Goal: Information Seeking & Learning: Learn about a topic

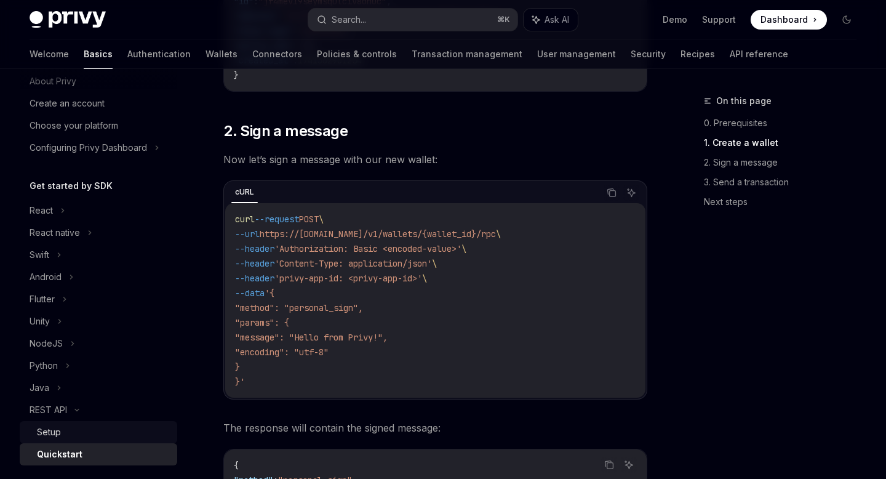
scroll to position [40, 0]
click at [54, 210] on div "React" at bounding box center [99, 210] width 158 height 22
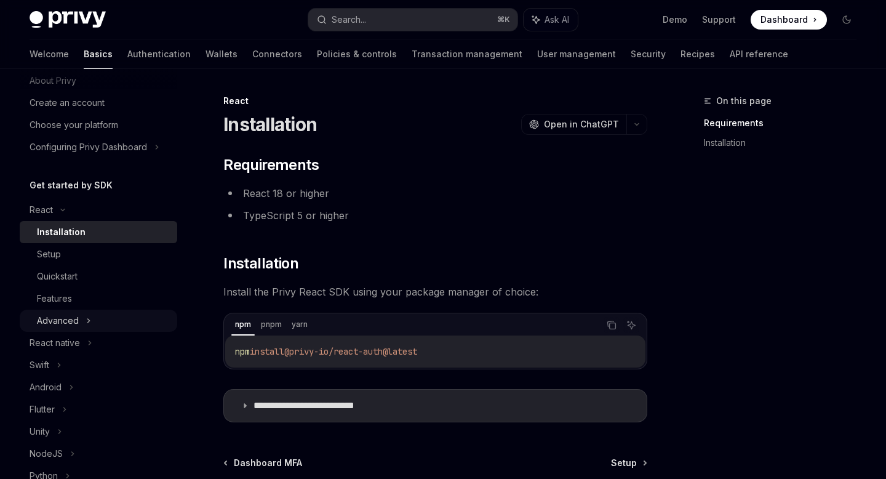
click at [71, 319] on div "Advanced" at bounding box center [58, 320] width 42 height 15
type textarea "*"
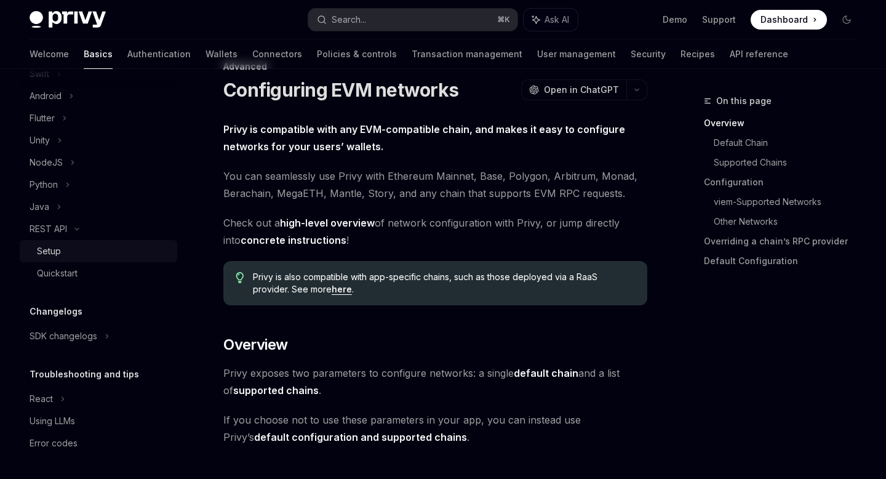
scroll to position [50, 0]
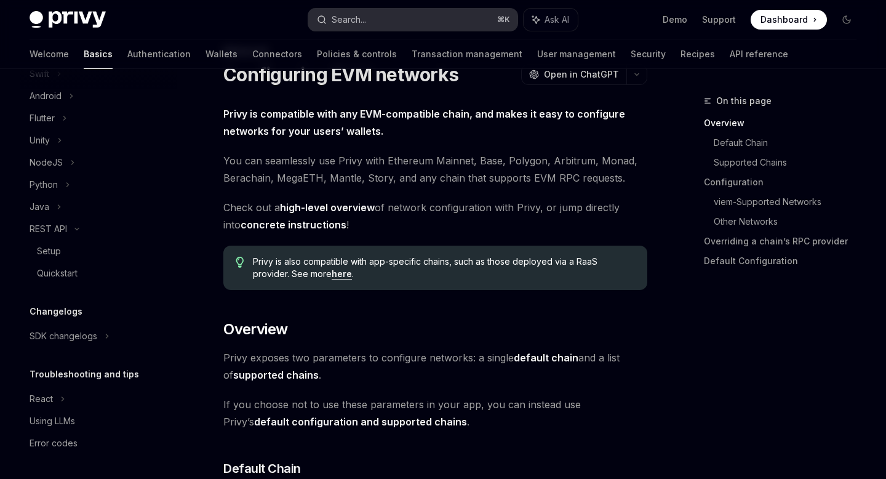
click at [370, 10] on button "Search... ⌘ K" at bounding box center [412, 20] width 209 height 22
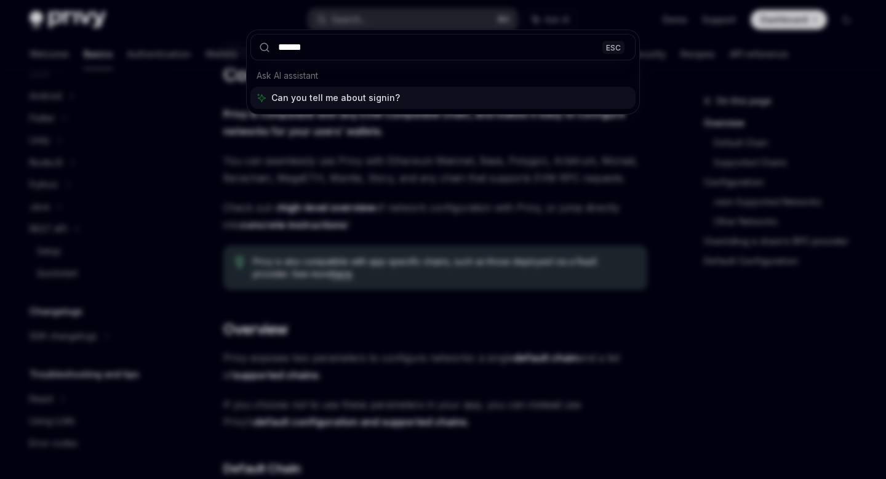
type input "*******"
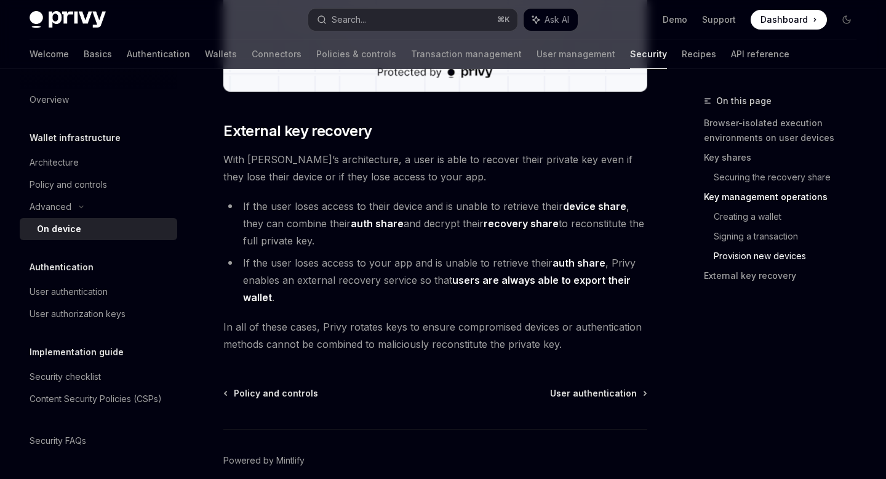
scroll to position [3459, 0]
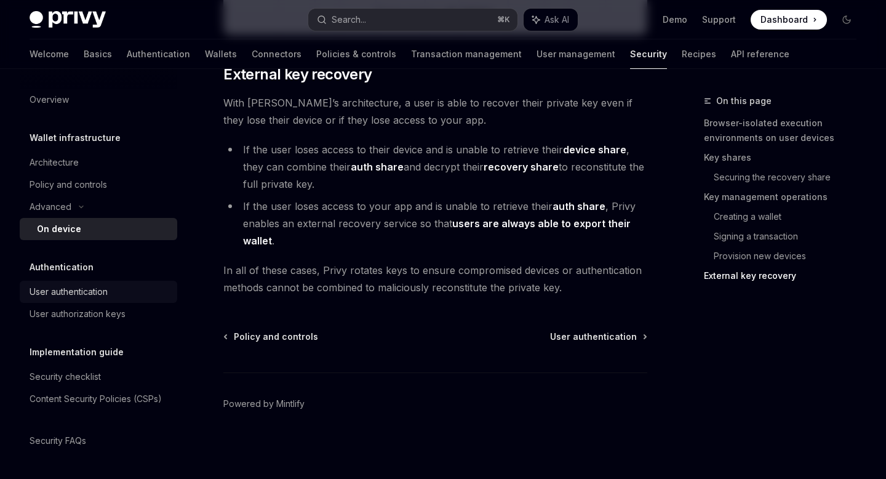
click at [111, 299] on link "User authentication" at bounding box center [99, 292] width 158 height 22
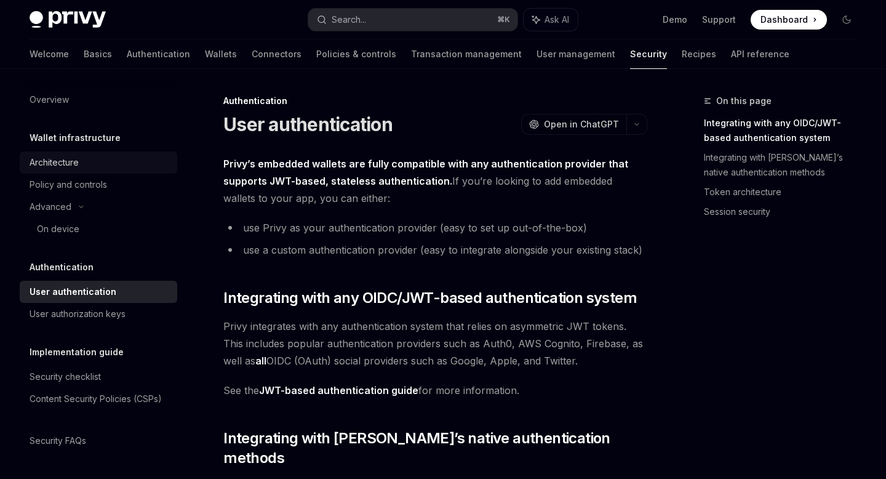
click at [77, 158] on div "Architecture" at bounding box center [54, 162] width 49 height 15
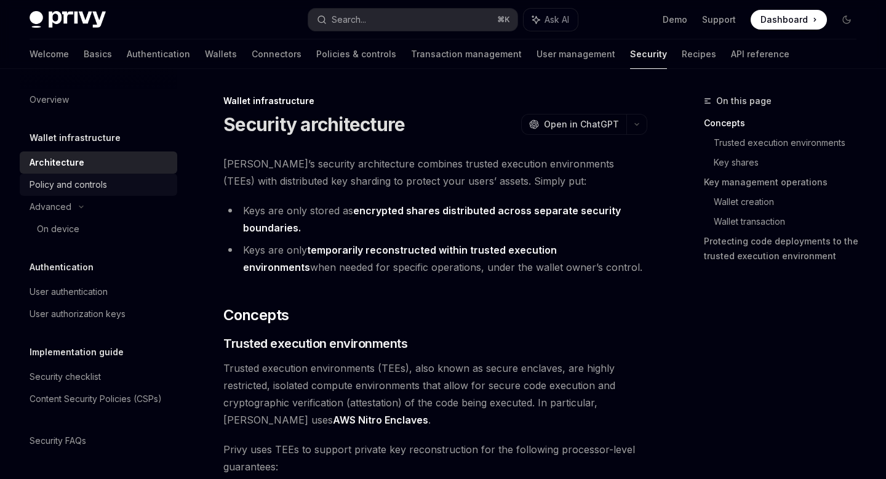
click at [82, 184] on div "Policy and controls" at bounding box center [69, 184] width 78 height 15
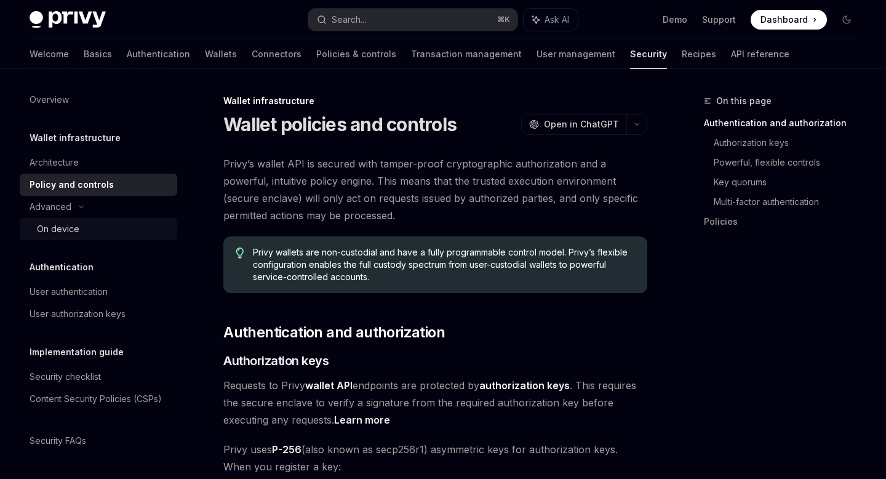
click at [76, 228] on div "On device" at bounding box center [58, 229] width 42 height 15
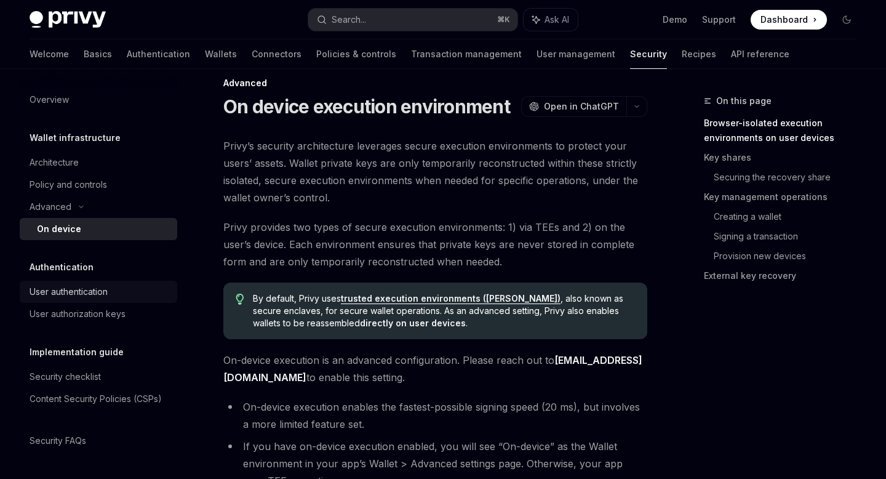
scroll to position [22, 0]
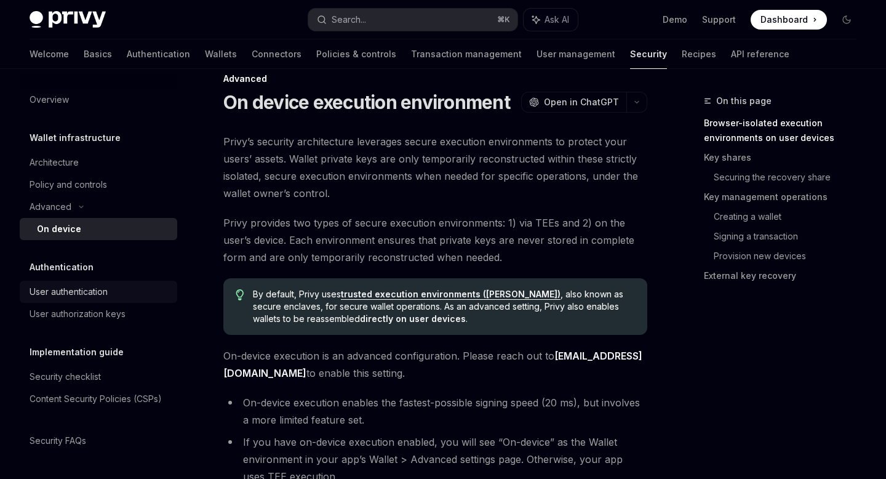
click at [79, 291] on div "User authentication" at bounding box center [69, 291] width 78 height 15
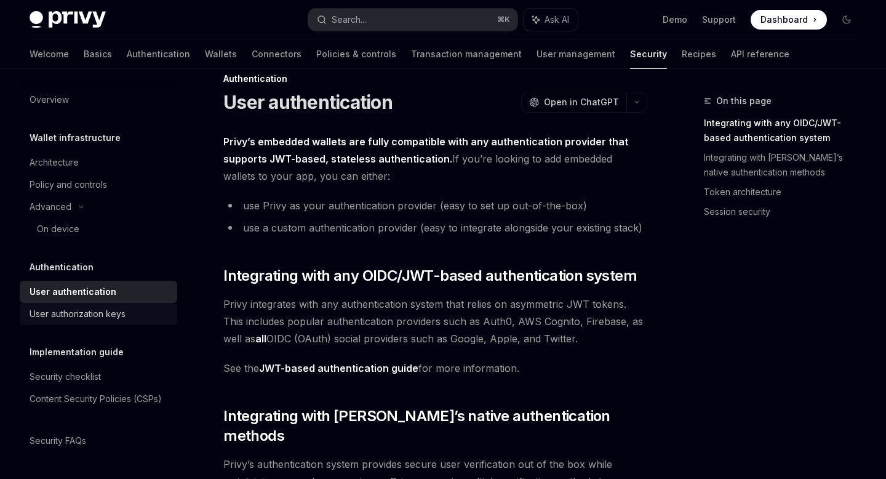
click at [86, 307] on div "User authorization keys" at bounding box center [78, 314] width 96 height 15
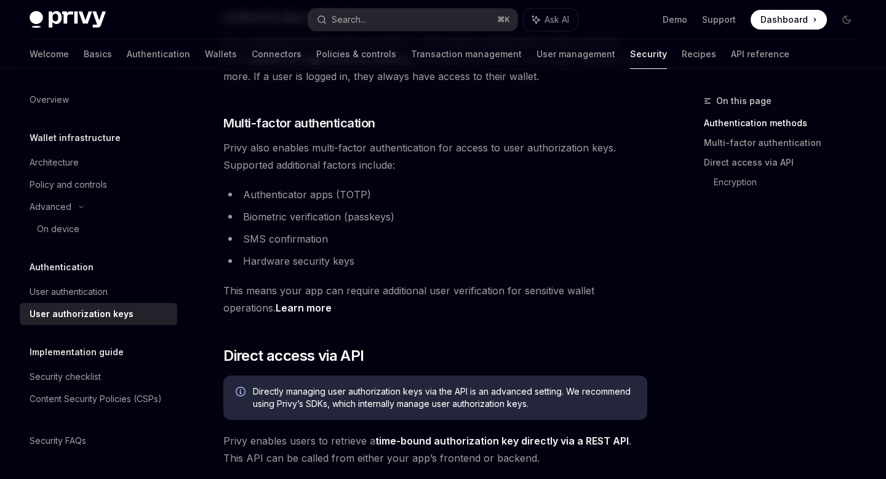
scroll to position [357, 0]
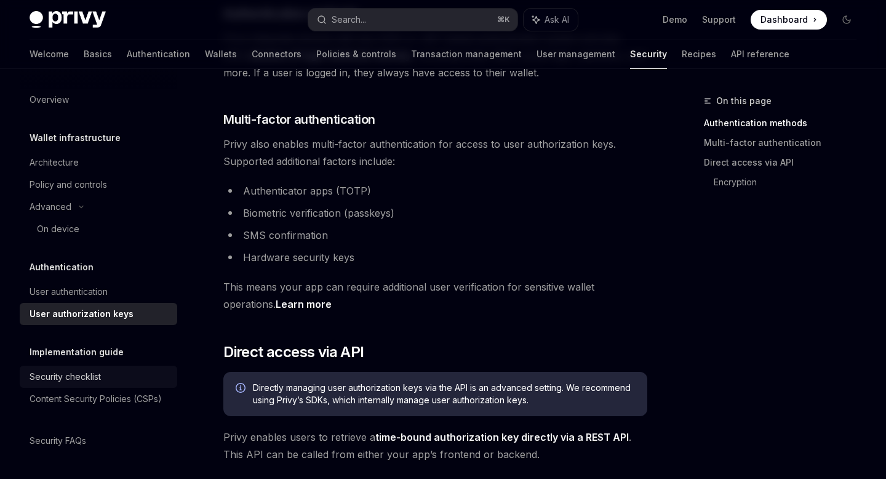
click at [46, 378] on div "Security checklist" at bounding box center [65, 376] width 71 height 15
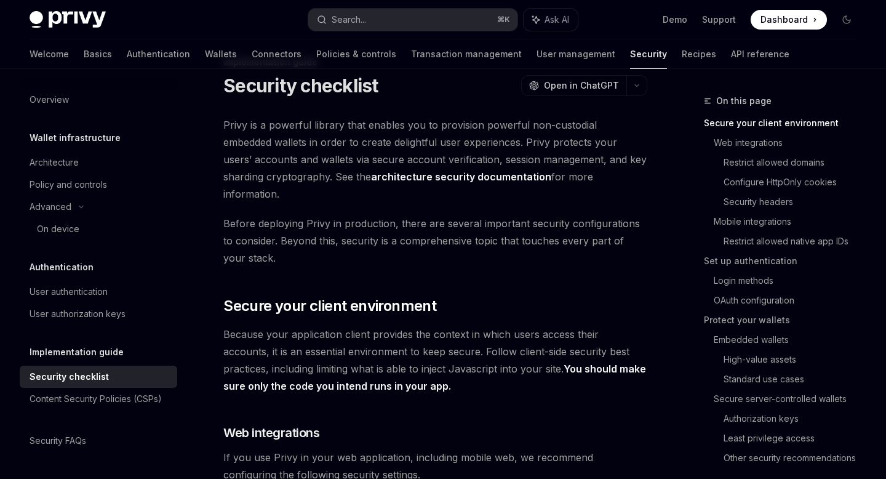
scroll to position [47, 0]
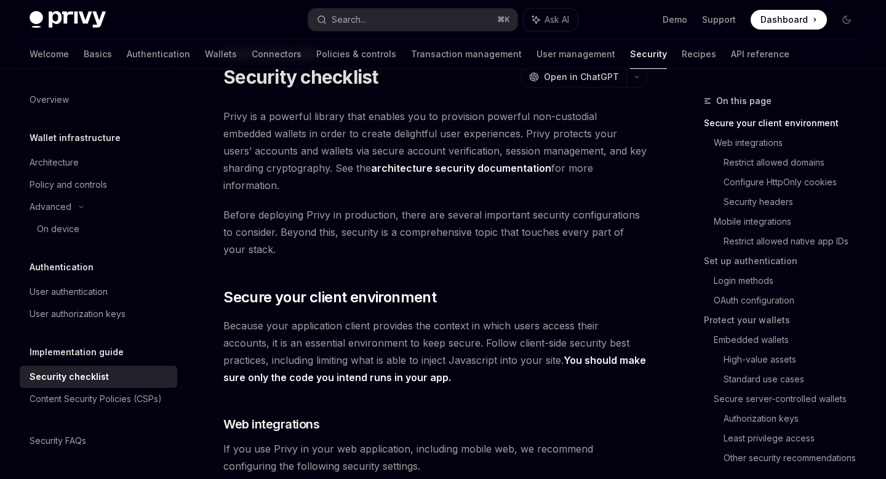
click at [66, 410] on div "Overview Wallet infrastructure Architecture Policy and controls Advanced On dev…" at bounding box center [99, 270] width 158 height 363
click at [84, 405] on div "Content Security Policies (CSPs)" at bounding box center [96, 398] width 132 height 15
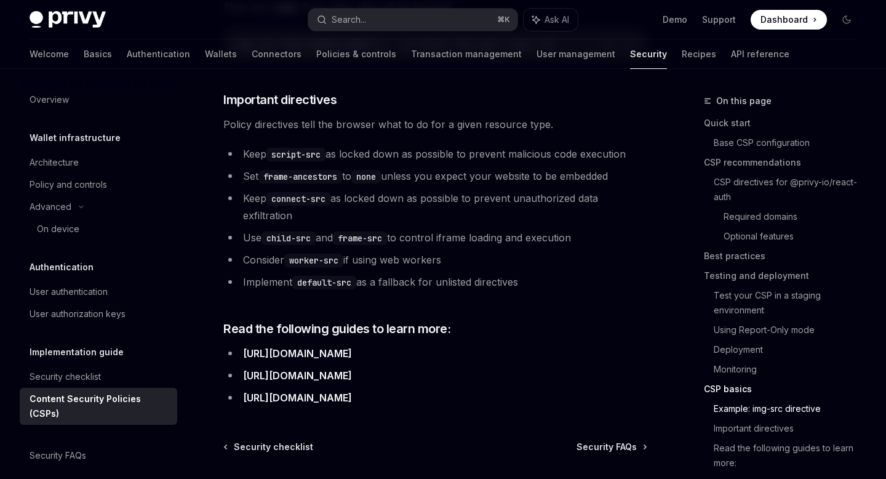
scroll to position [3188, 0]
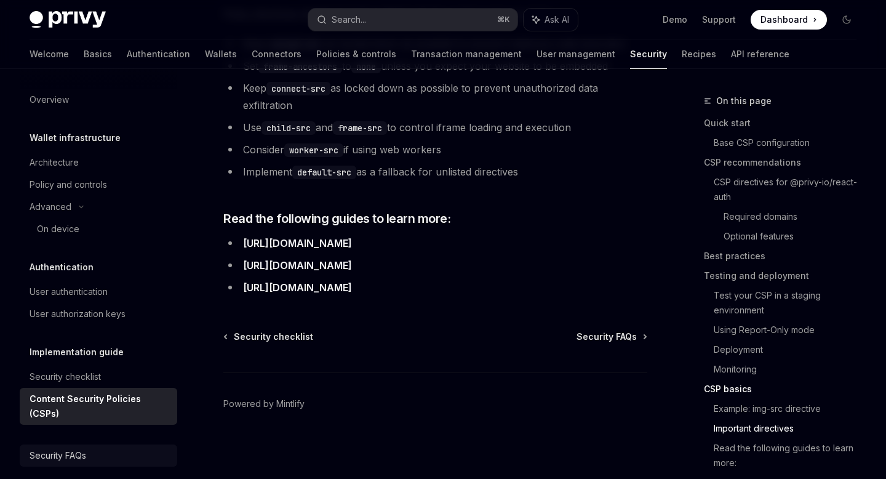
click at [66, 448] on div "Security FAQs" at bounding box center [58, 455] width 57 height 15
type textarea "*"
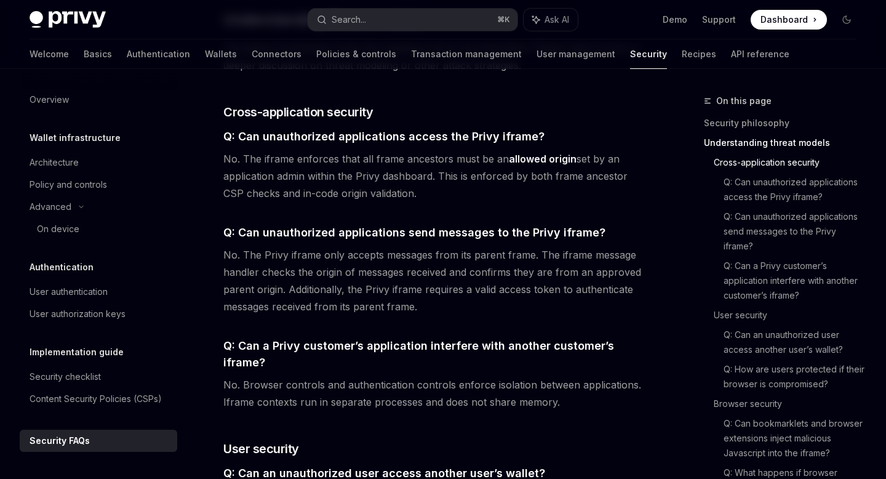
scroll to position [662, 0]
